Goal: Task Accomplishment & Management: Complete application form

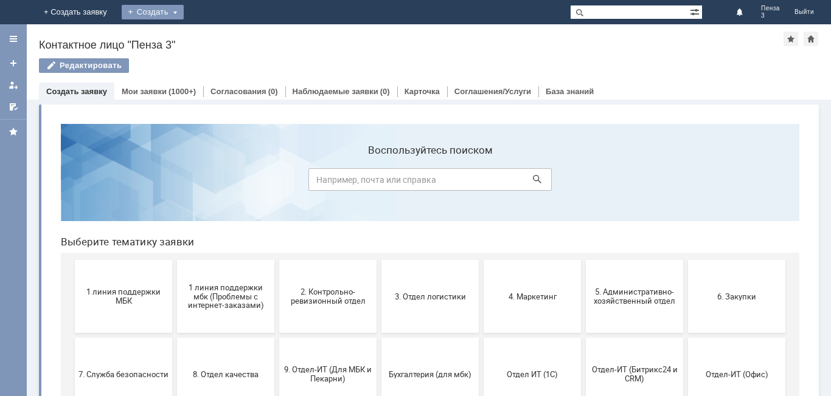
click at [184, 15] on div "Создать" at bounding box center [153, 12] width 62 height 15
click at [216, 39] on link "Заявка" at bounding box center [170, 36] width 92 height 15
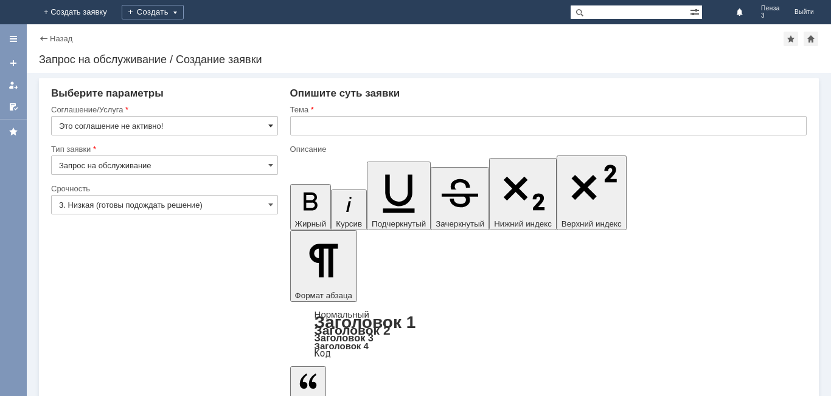
click at [272, 124] on span at bounding box center [270, 126] width 5 height 10
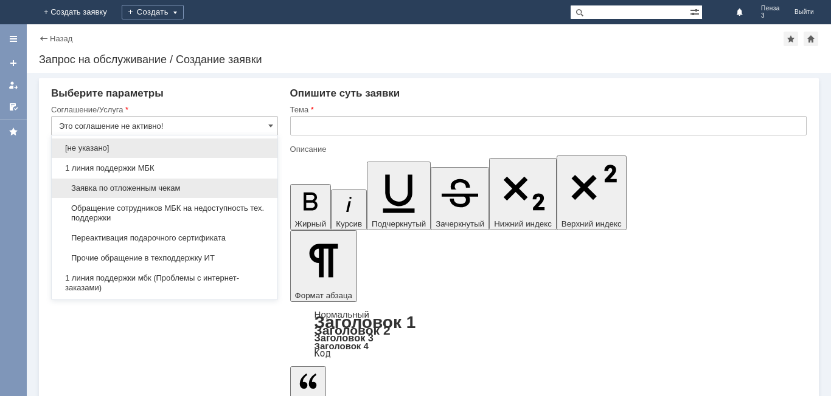
click at [215, 179] on div "Заявка по отложенным чекам" at bounding box center [165, 188] width 226 height 19
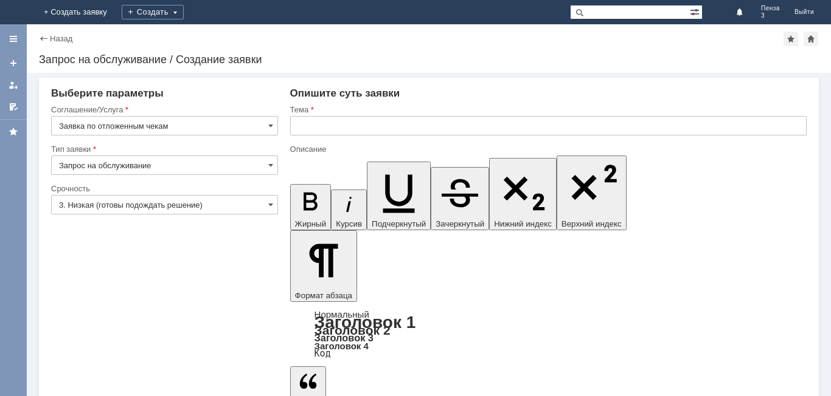
type input "Заявка по отложенным чекам"
click at [315, 114] on div "Тема" at bounding box center [548, 111] width 516 height 12
click at [302, 125] on input "text" at bounding box center [548, 125] width 516 height 19
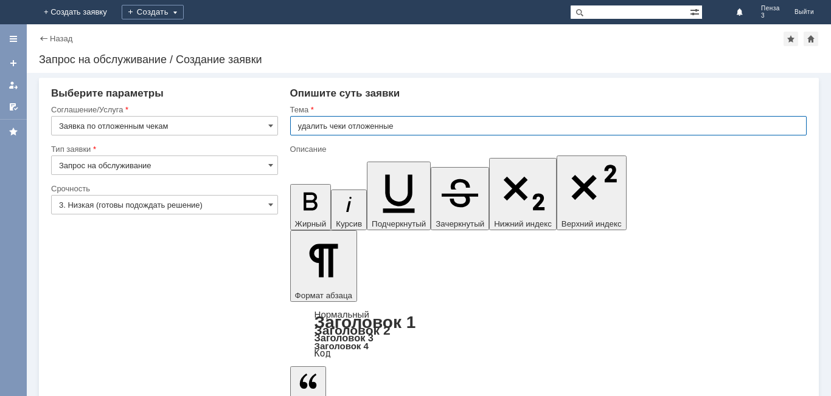
drag, startPoint x: 828, startPoint y: 3500, endPoint x: 530, endPoint y: 3337, distance: 339.9
type input "удалить чеки отложенные"
